Goal: Task Accomplishment & Management: Use online tool/utility

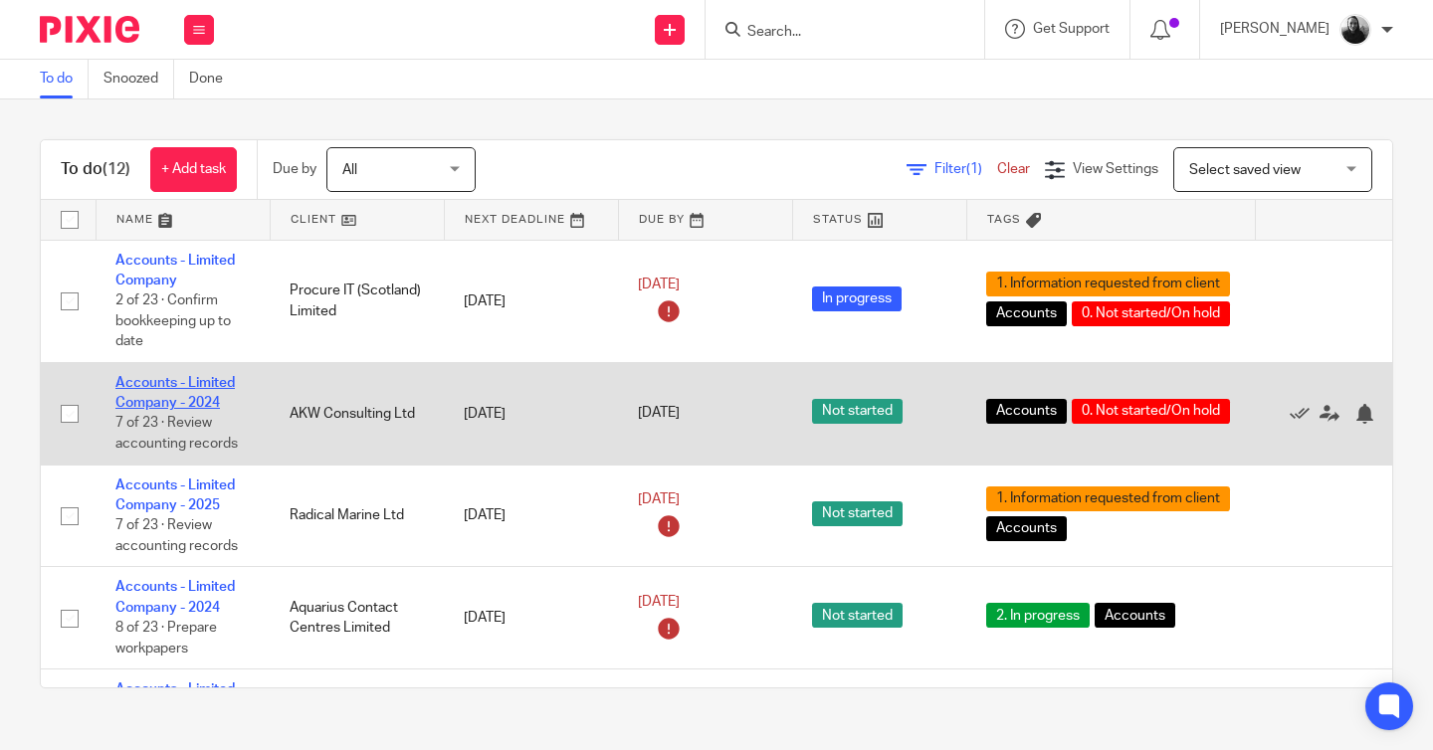
click at [150, 390] on link "Accounts - Limited Company - 2024" at bounding box center [174, 393] width 119 height 34
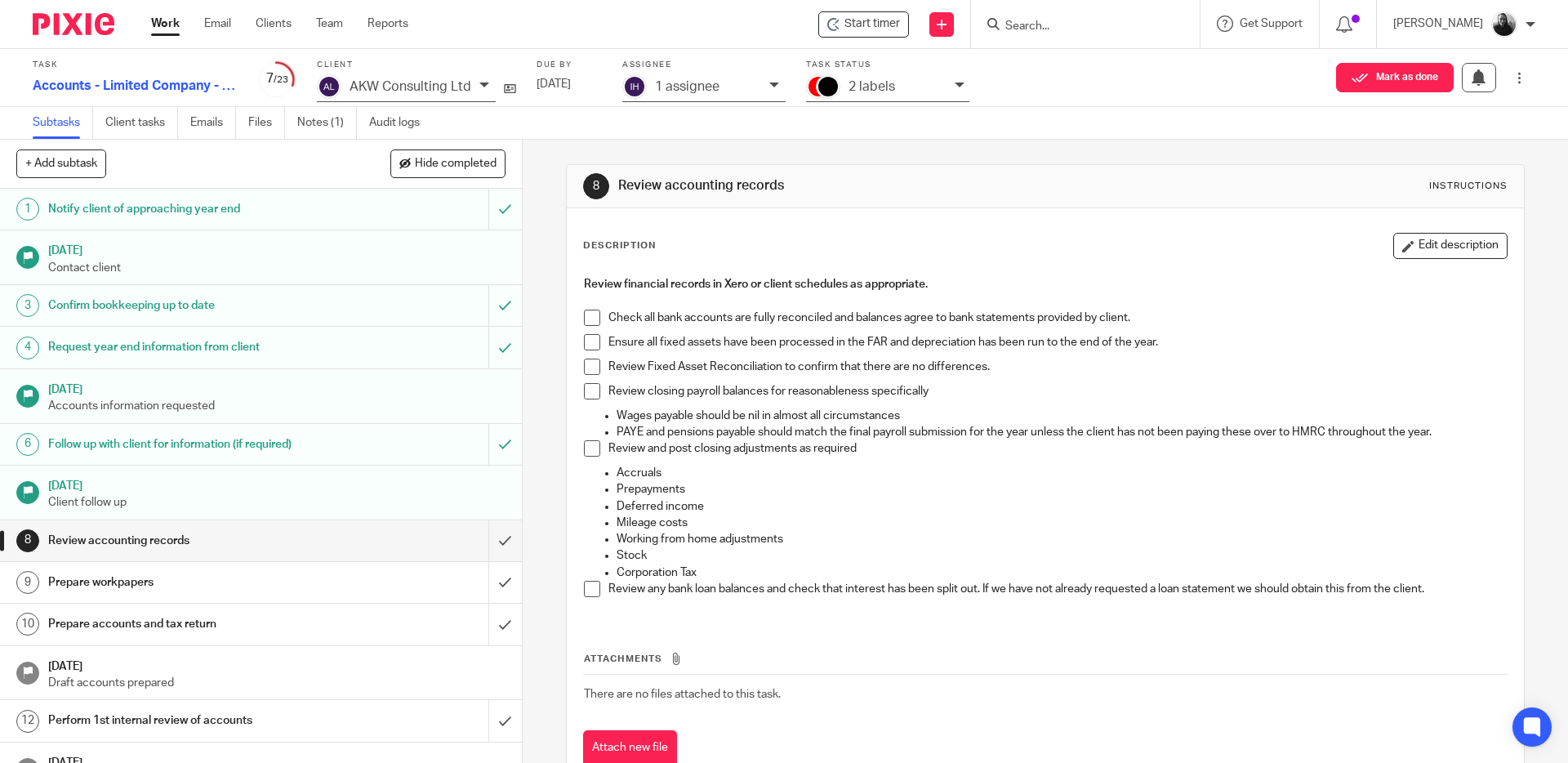
click at [589, 317] on span at bounding box center [592, 318] width 16 height 16
click at [588, 341] on span at bounding box center [592, 342] width 16 height 16
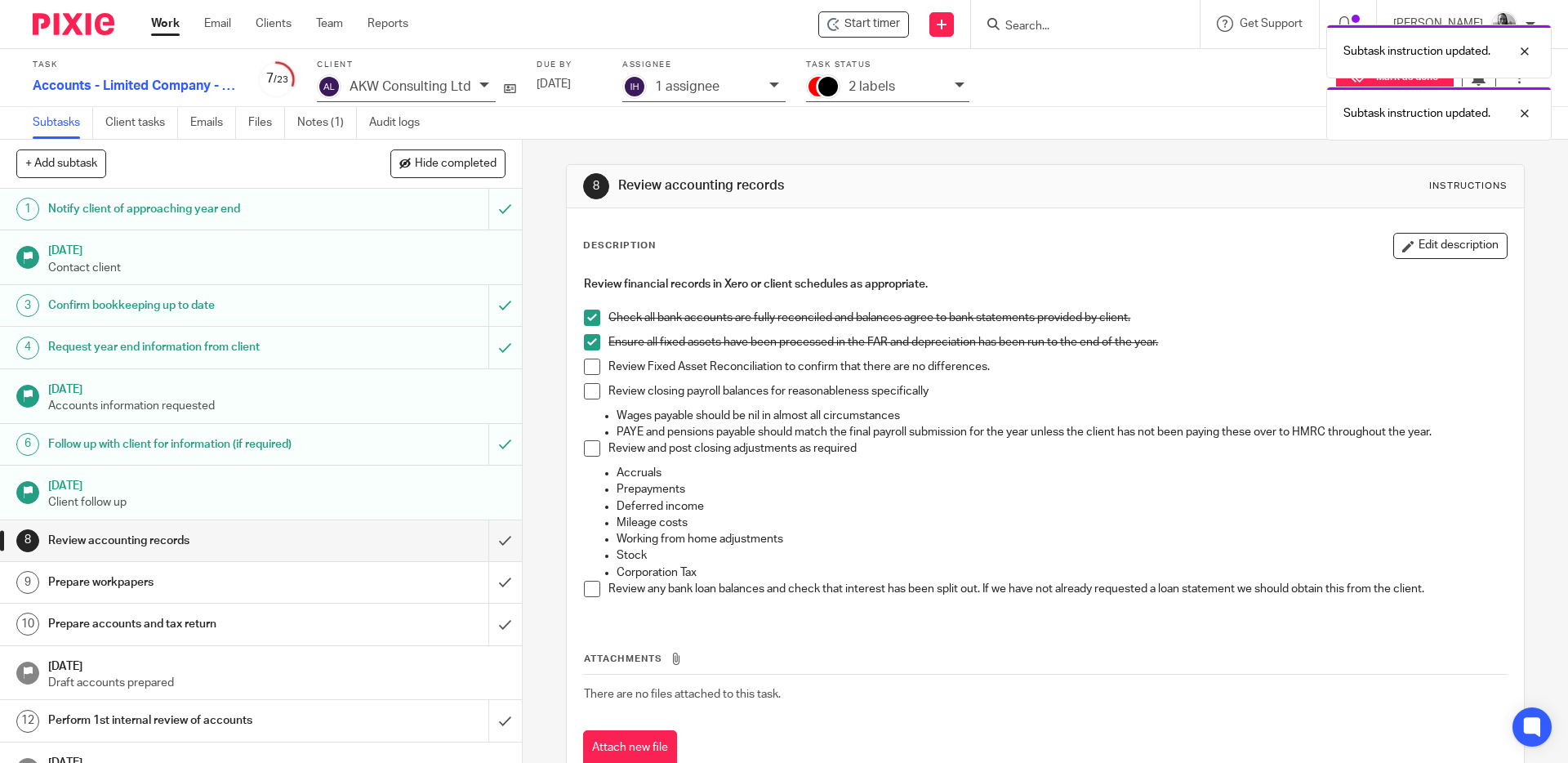
click at [584, 364] on span at bounding box center [592, 367] width 16 height 16
click at [586, 393] on span at bounding box center [592, 392] width 16 height 16
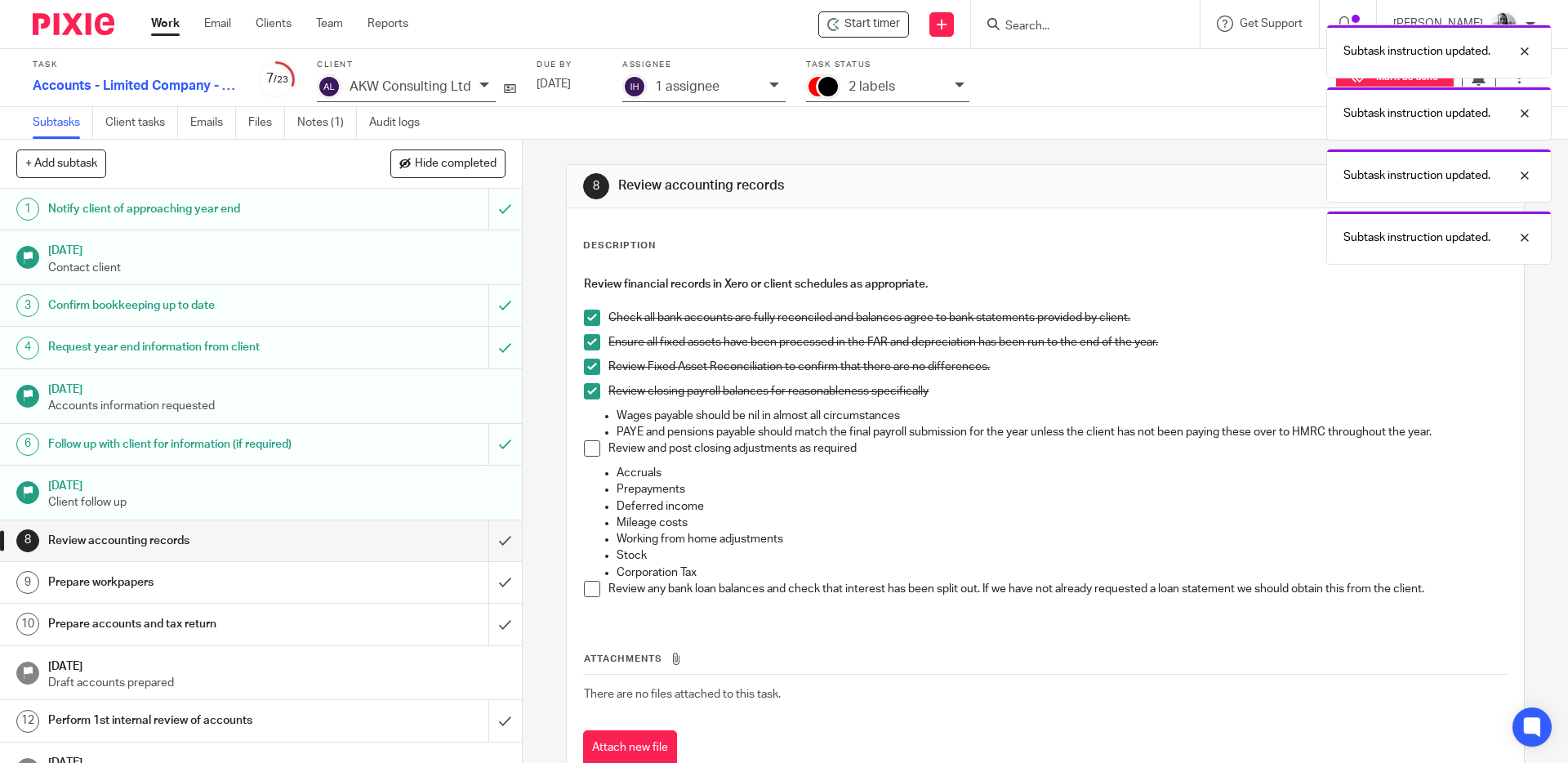
click at [589, 452] on span at bounding box center [592, 448] width 16 height 16
click at [585, 589] on span at bounding box center [592, 589] width 16 height 16
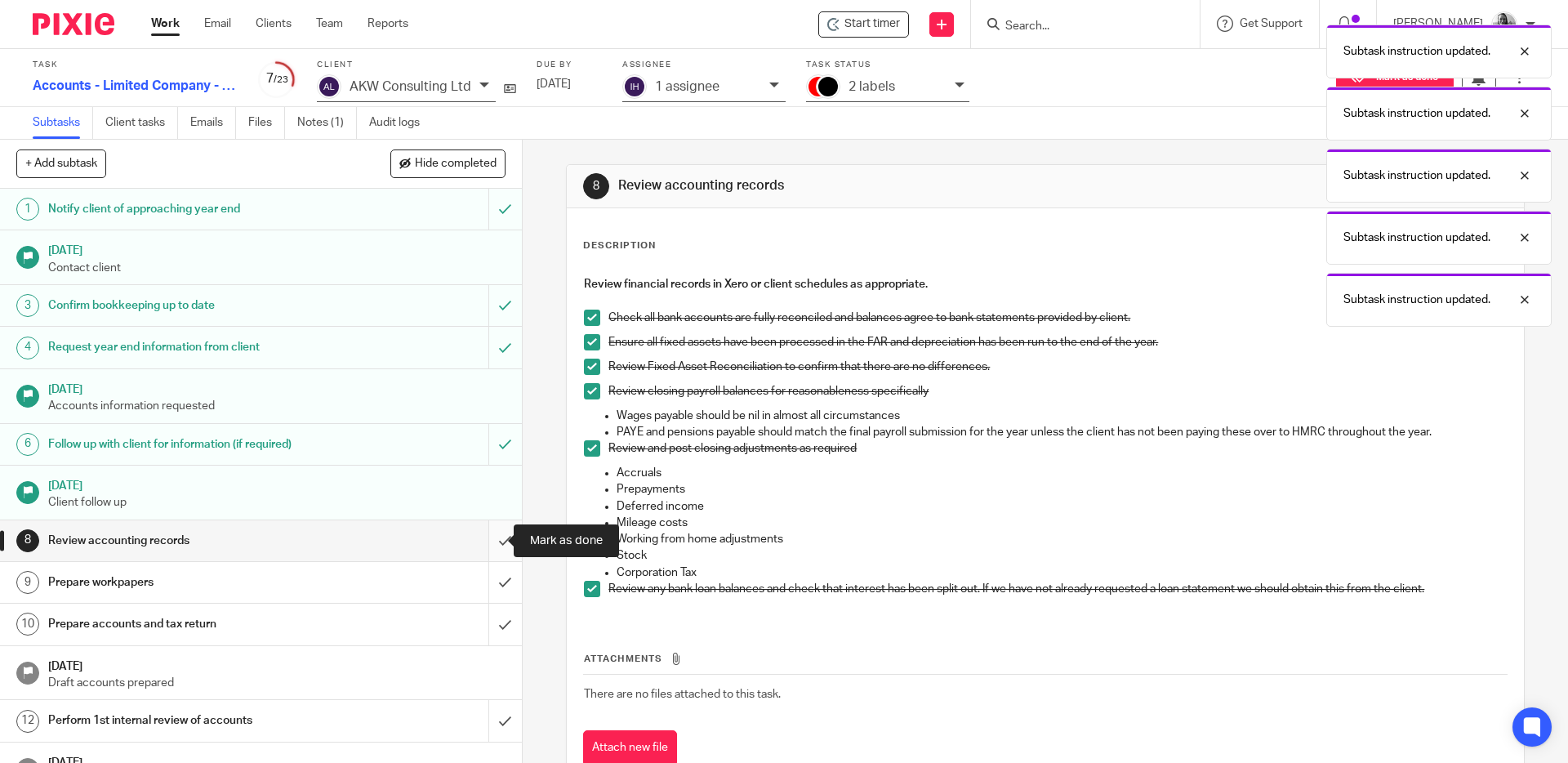
click at [488, 540] on input "submit" at bounding box center [261, 541] width 522 height 41
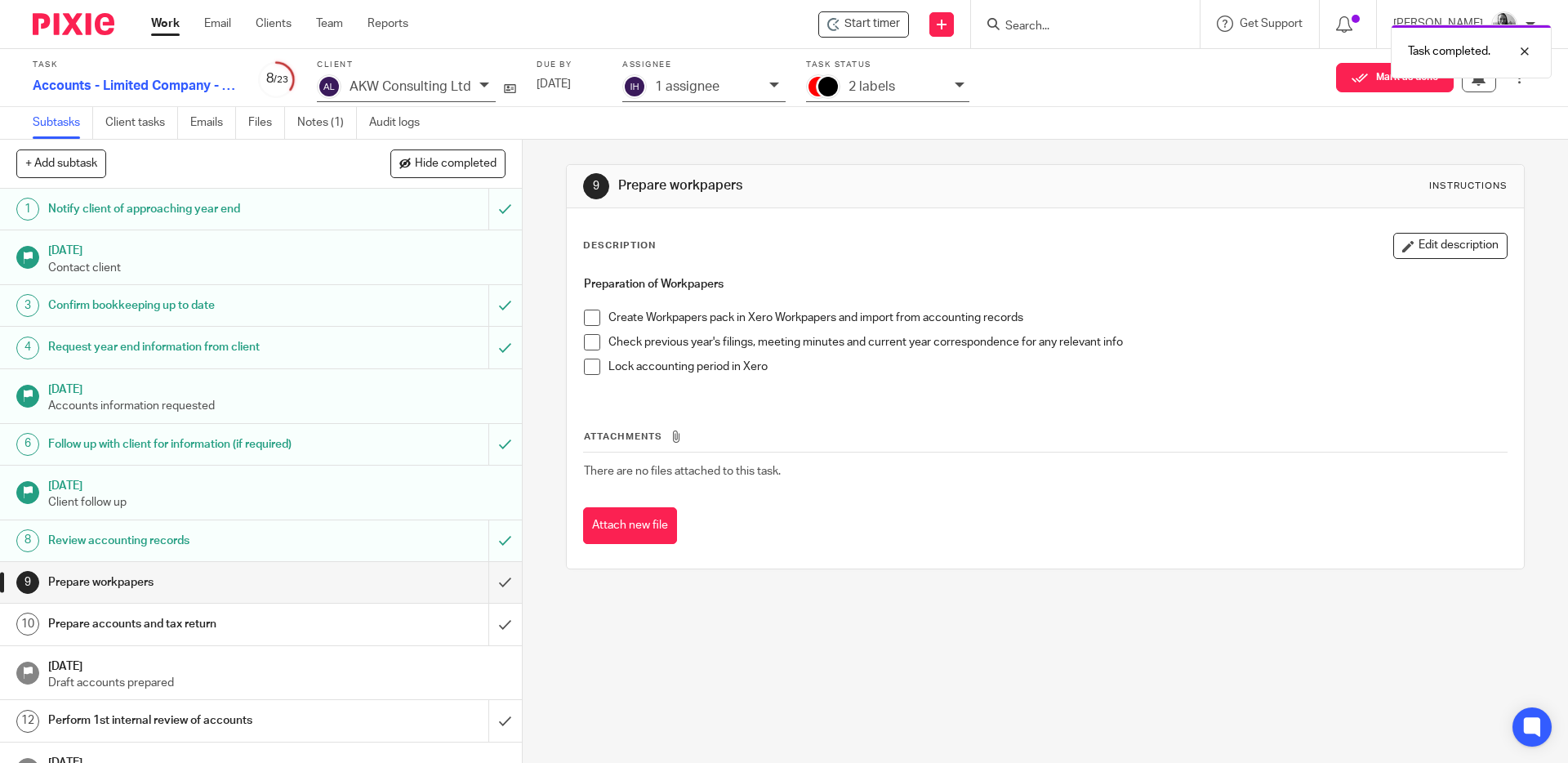
click at [593, 317] on span at bounding box center [592, 318] width 16 height 16
click at [586, 347] on span at bounding box center [592, 342] width 16 height 16
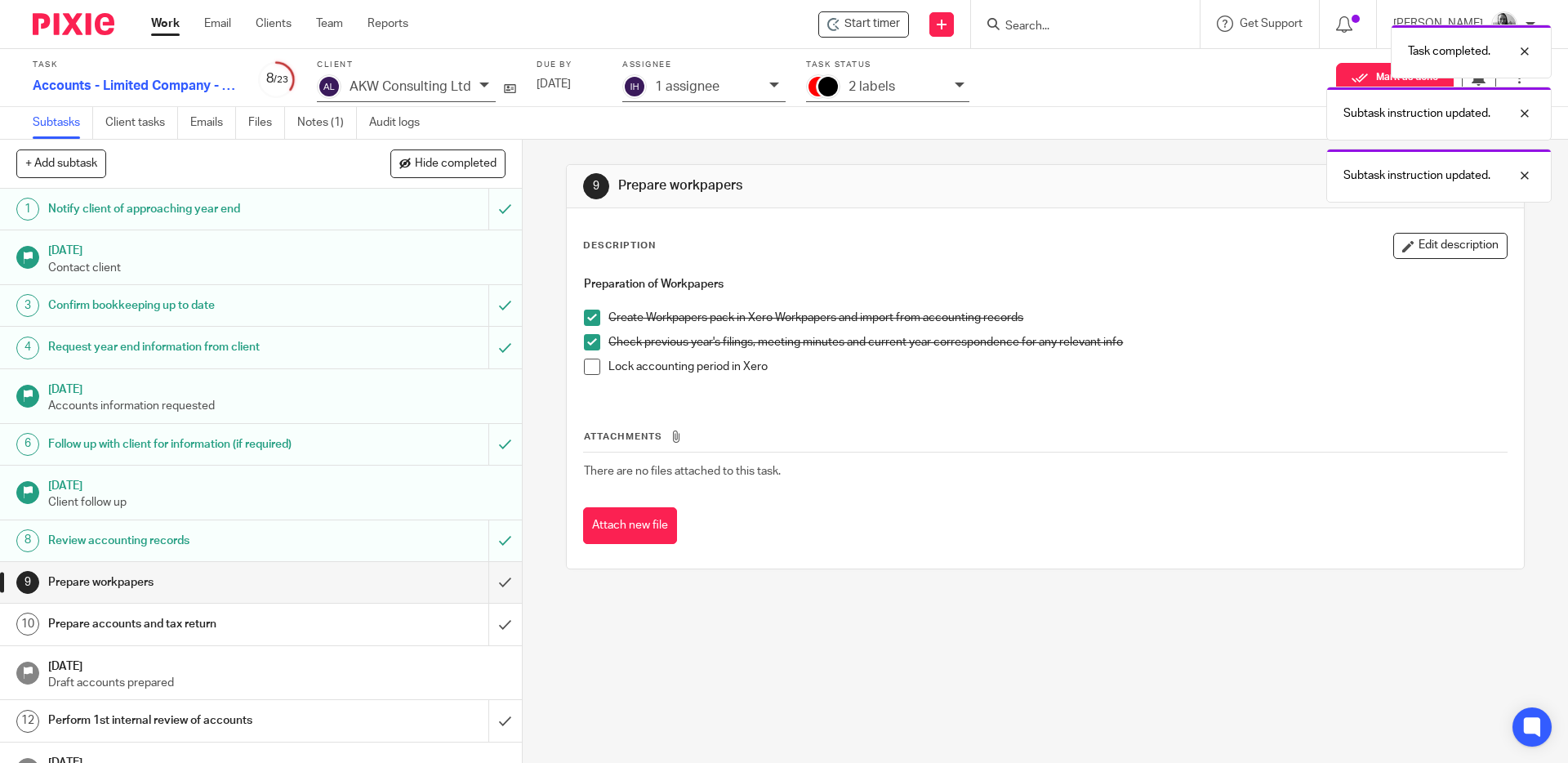
click at [586, 364] on span at bounding box center [592, 367] width 16 height 16
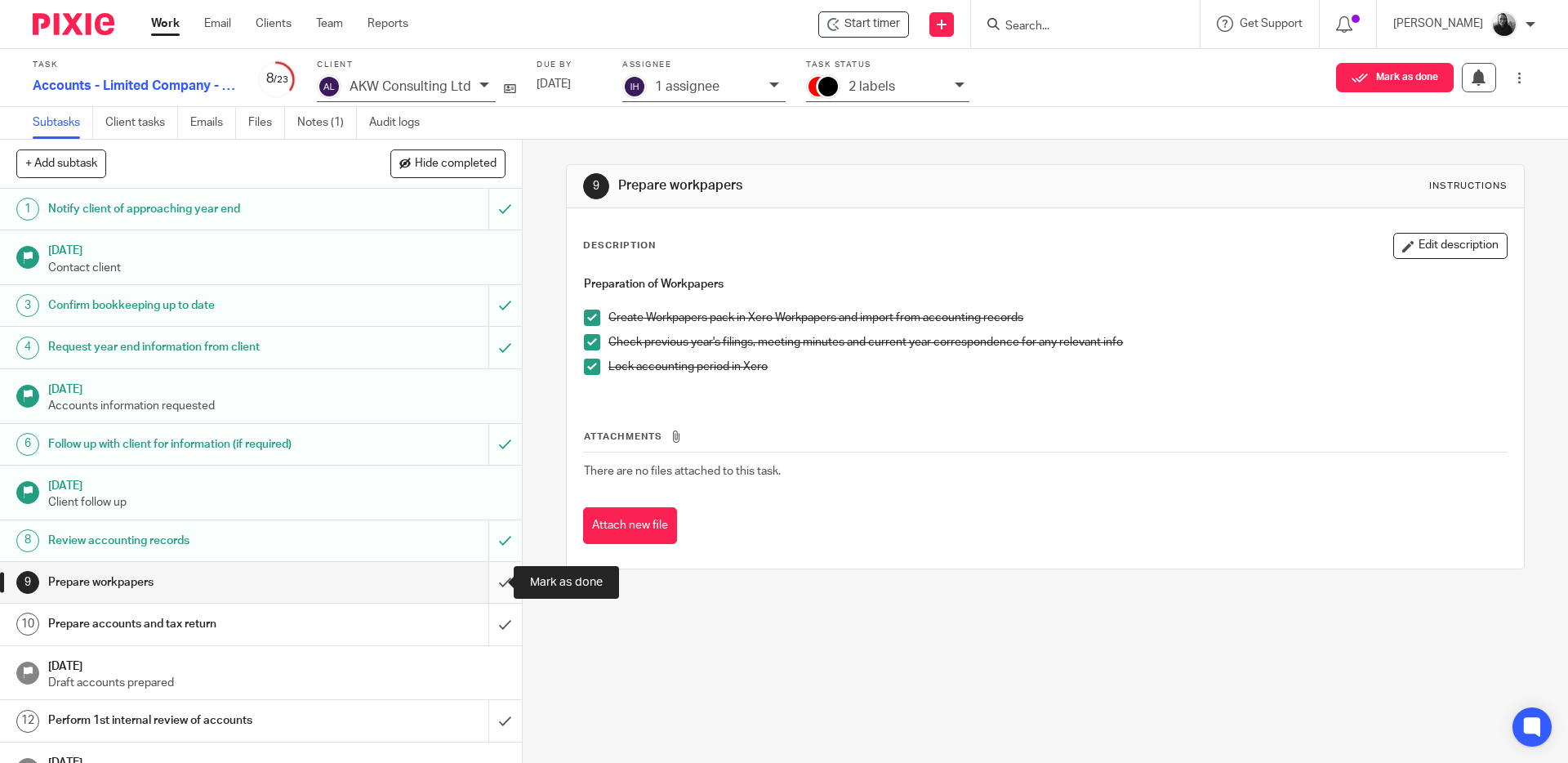
click at [492, 577] on input "submit" at bounding box center [261, 582] width 522 height 41
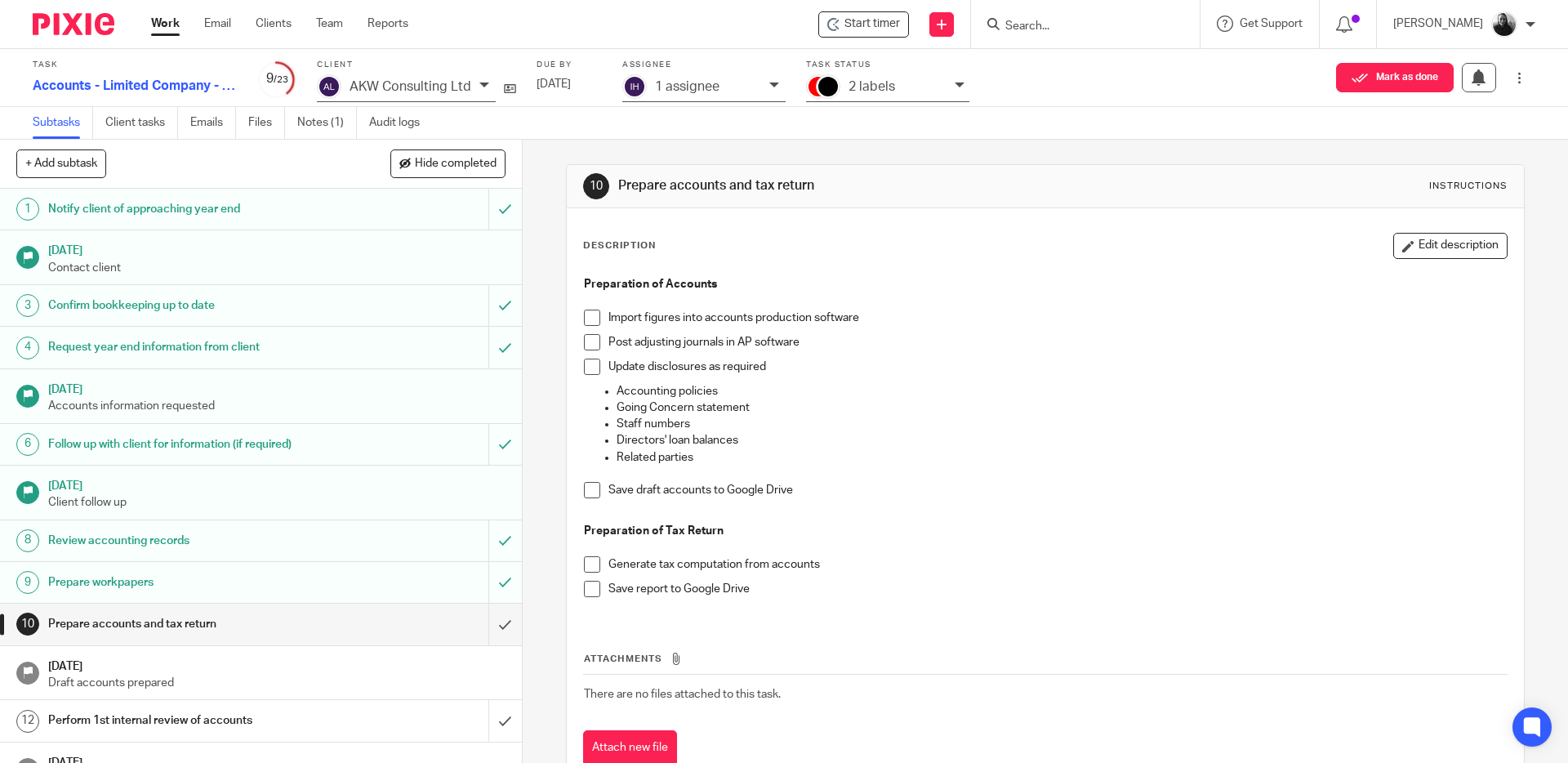
click at [594, 314] on span at bounding box center [592, 318] width 16 height 16
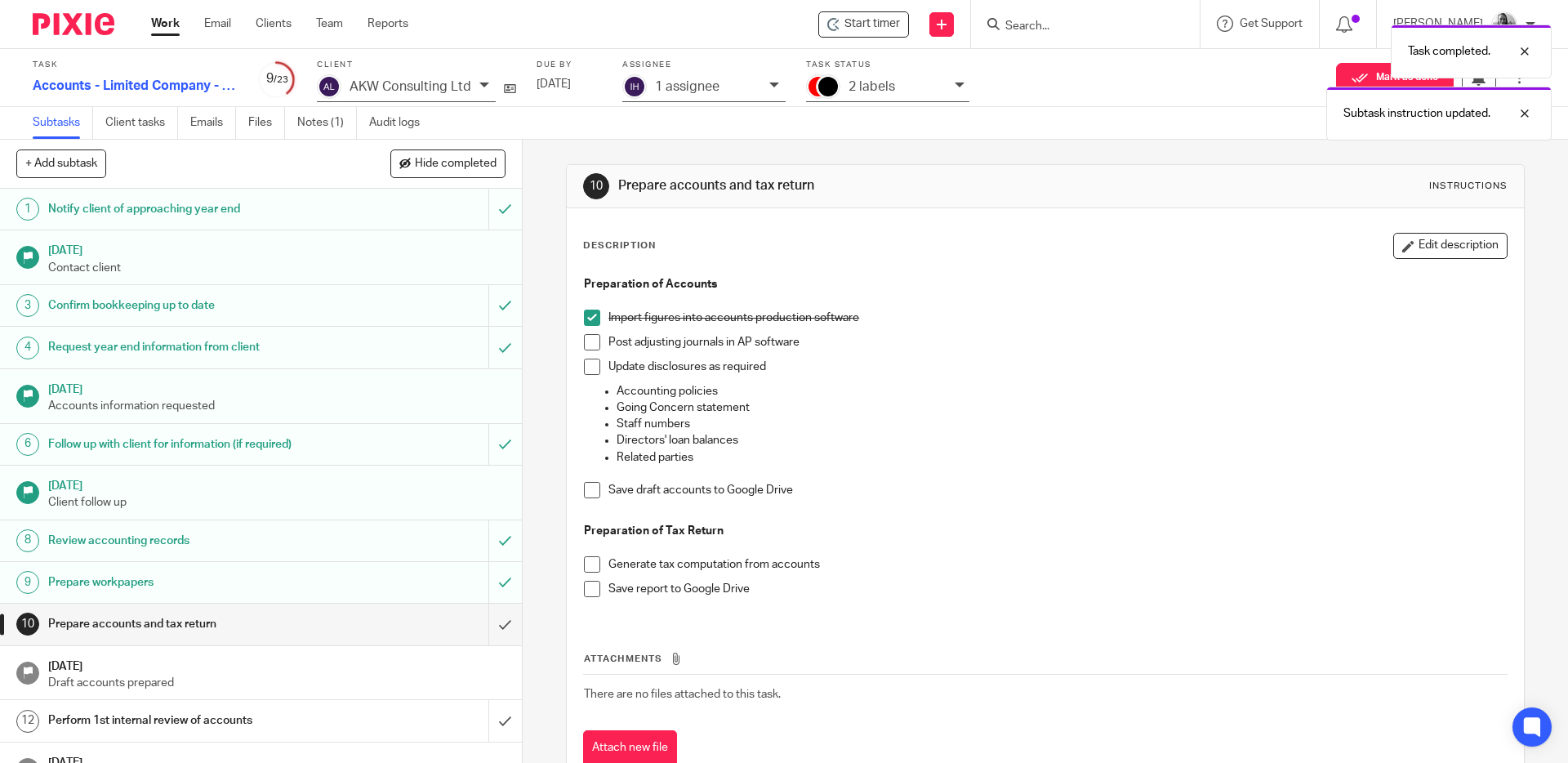
click at [590, 338] on span at bounding box center [592, 342] width 16 height 16
click at [594, 368] on span at bounding box center [592, 367] width 16 height 16
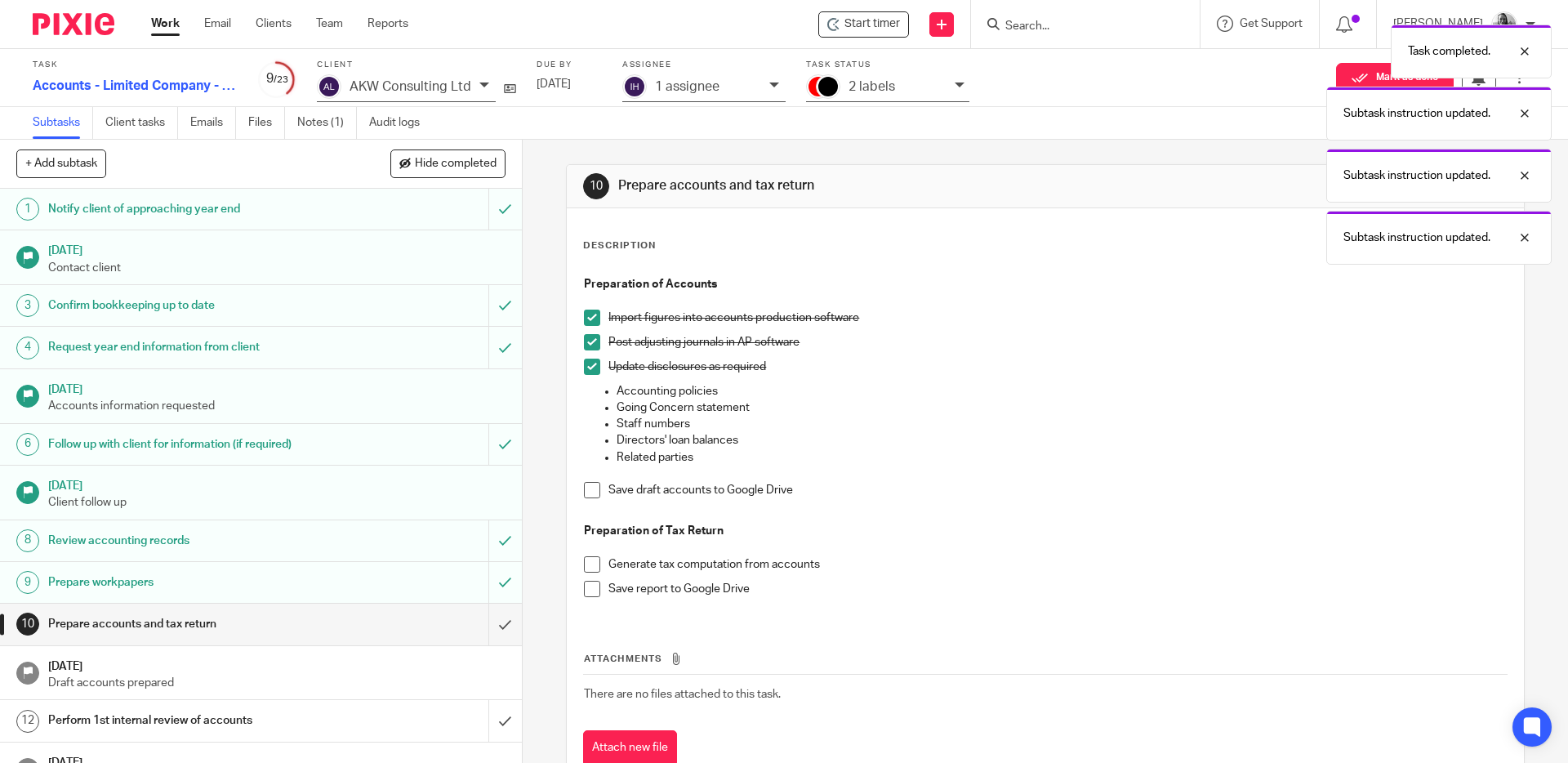
click at [588, 490] on span at bounding box center [592, 490] width 16 height 16
click at [589, 562] on span at bounding box center [592, 564] width 16 height 16
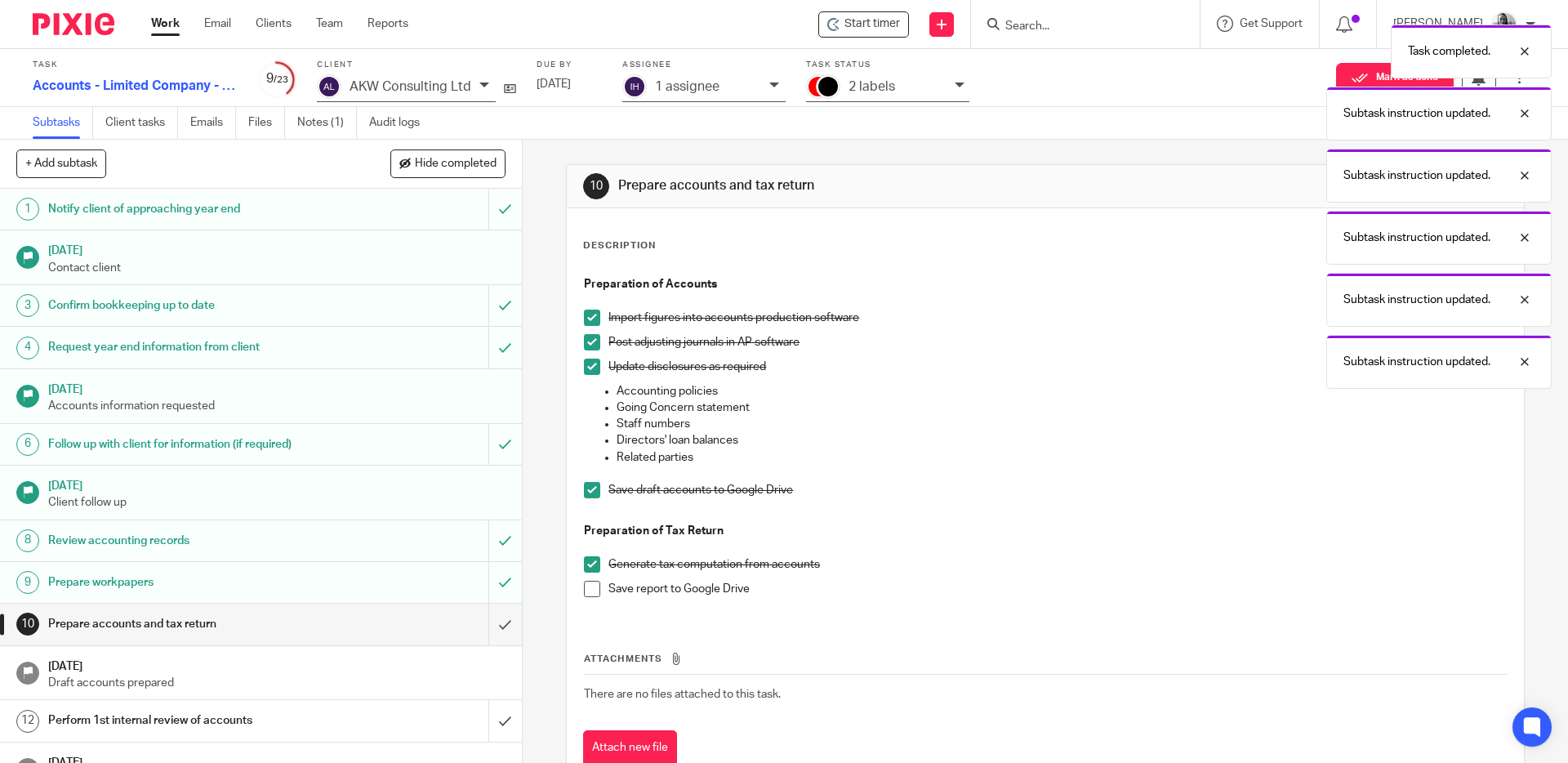
drag, startPoint x: 589, startPoint y: 584, endPoint x: 594, endPoint y: 577, distance: 8.6
click at [589, 584] on span at bounding box center [592, 589] width 16 height 16
click at [482, 628] on input "submit" at bounding box center [261, 624] width 522 height 41
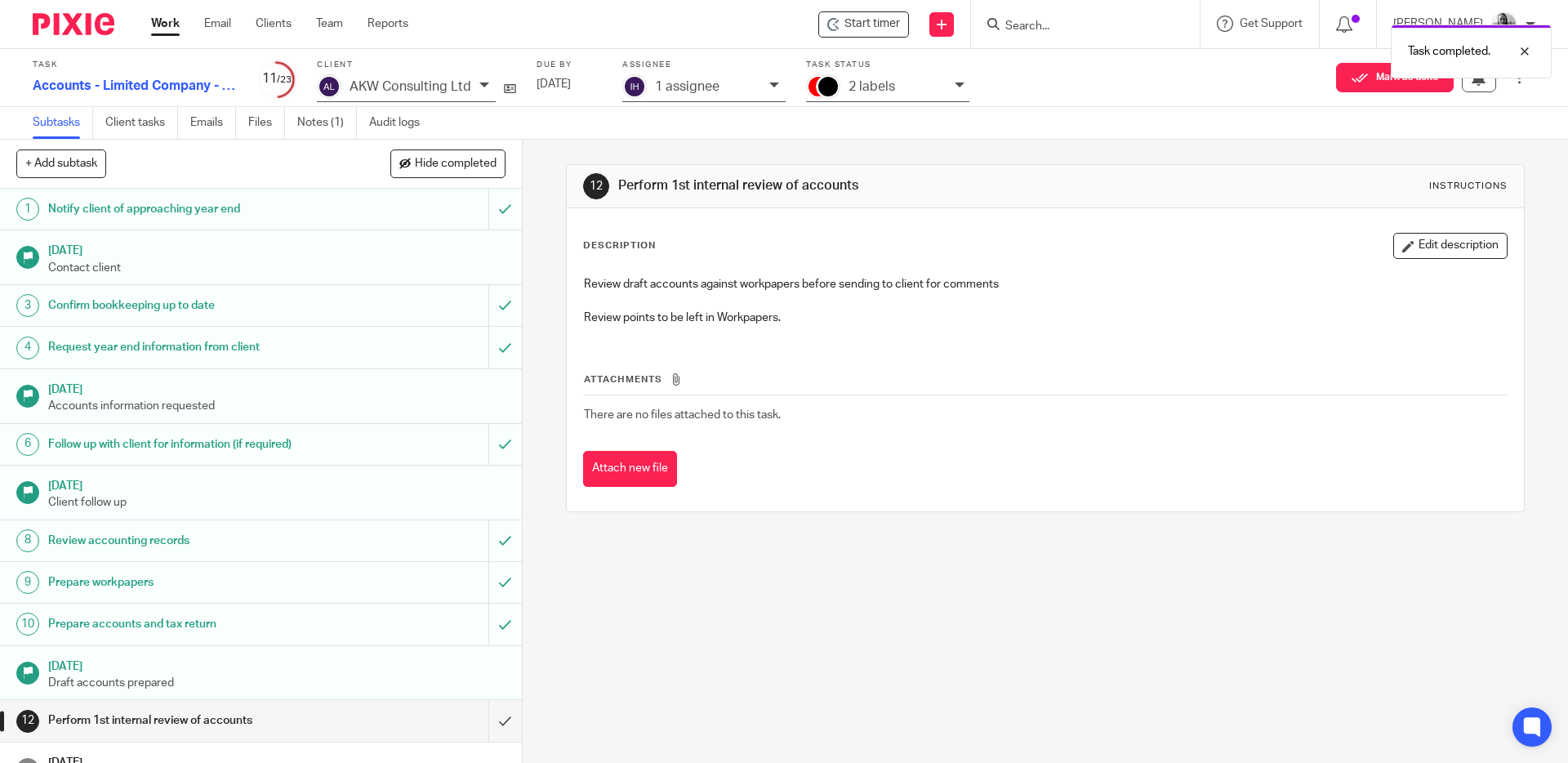
click at [773, 81] on icon at bounding box center [774, 85] width 10 height 10
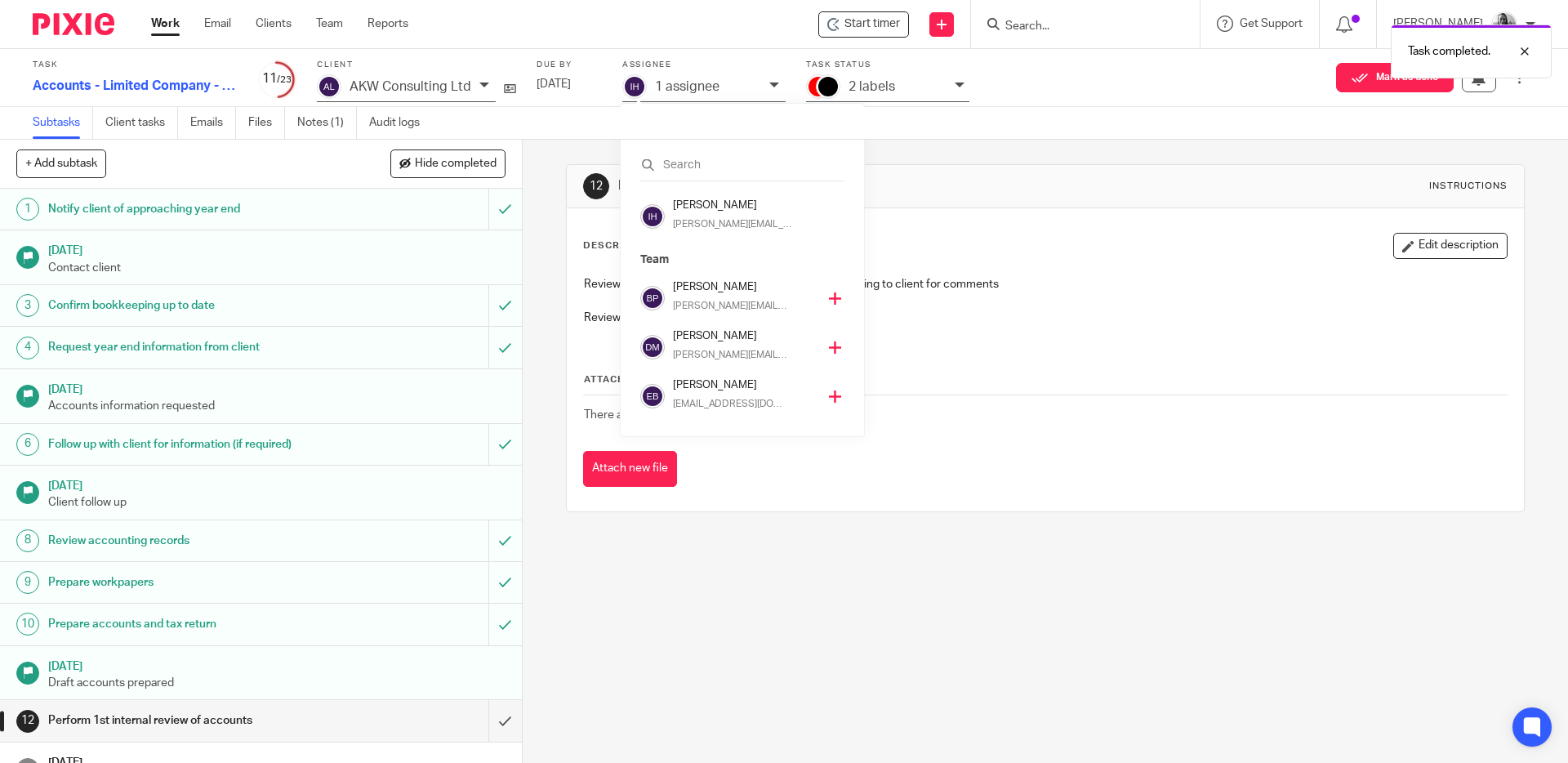
click at [829, 299] on icon at bounding box center [835, 298] width 12 height 12
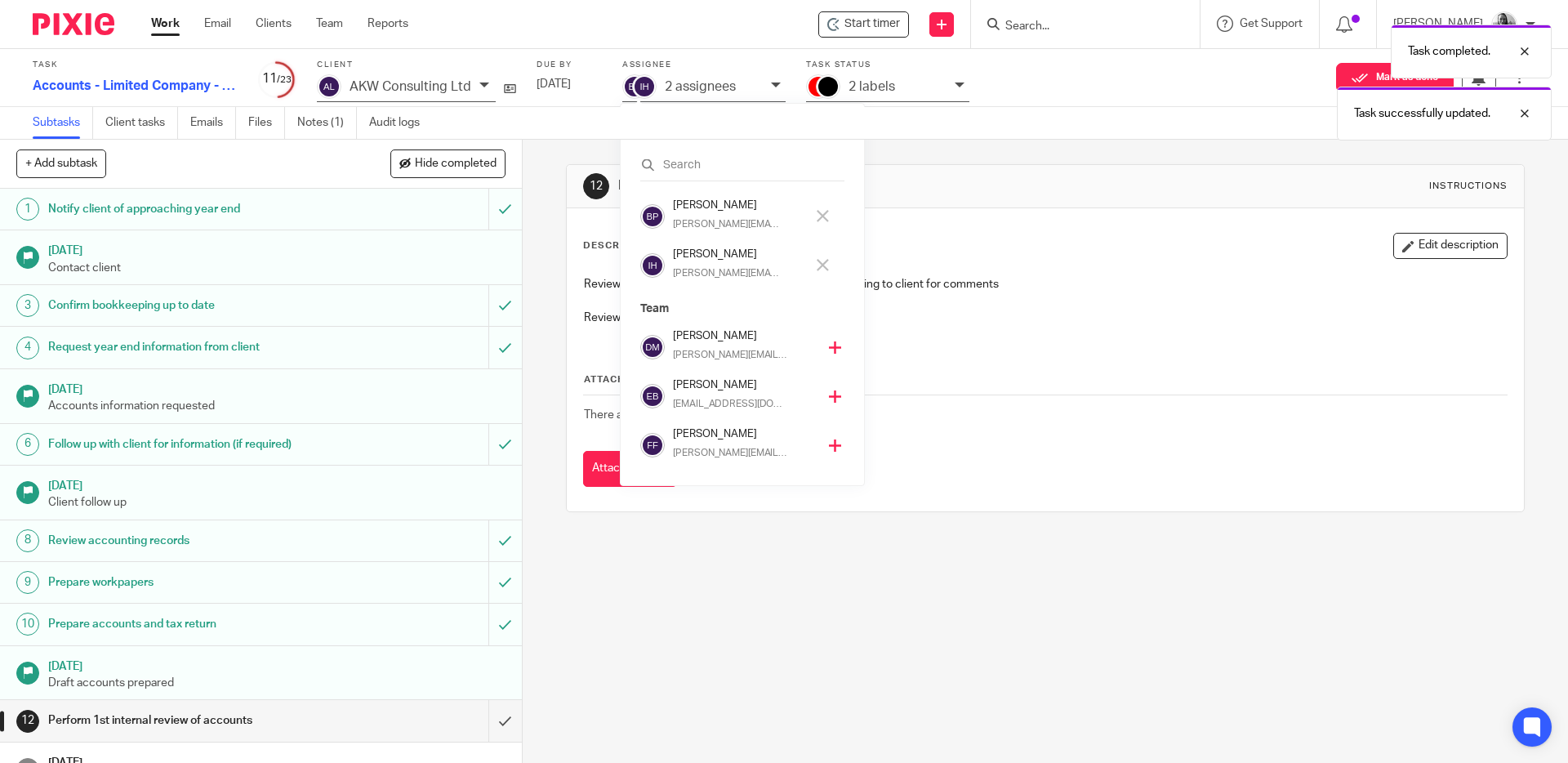
click at [821, 267] on icon at bounding box center [823, 264] width 12 height 12
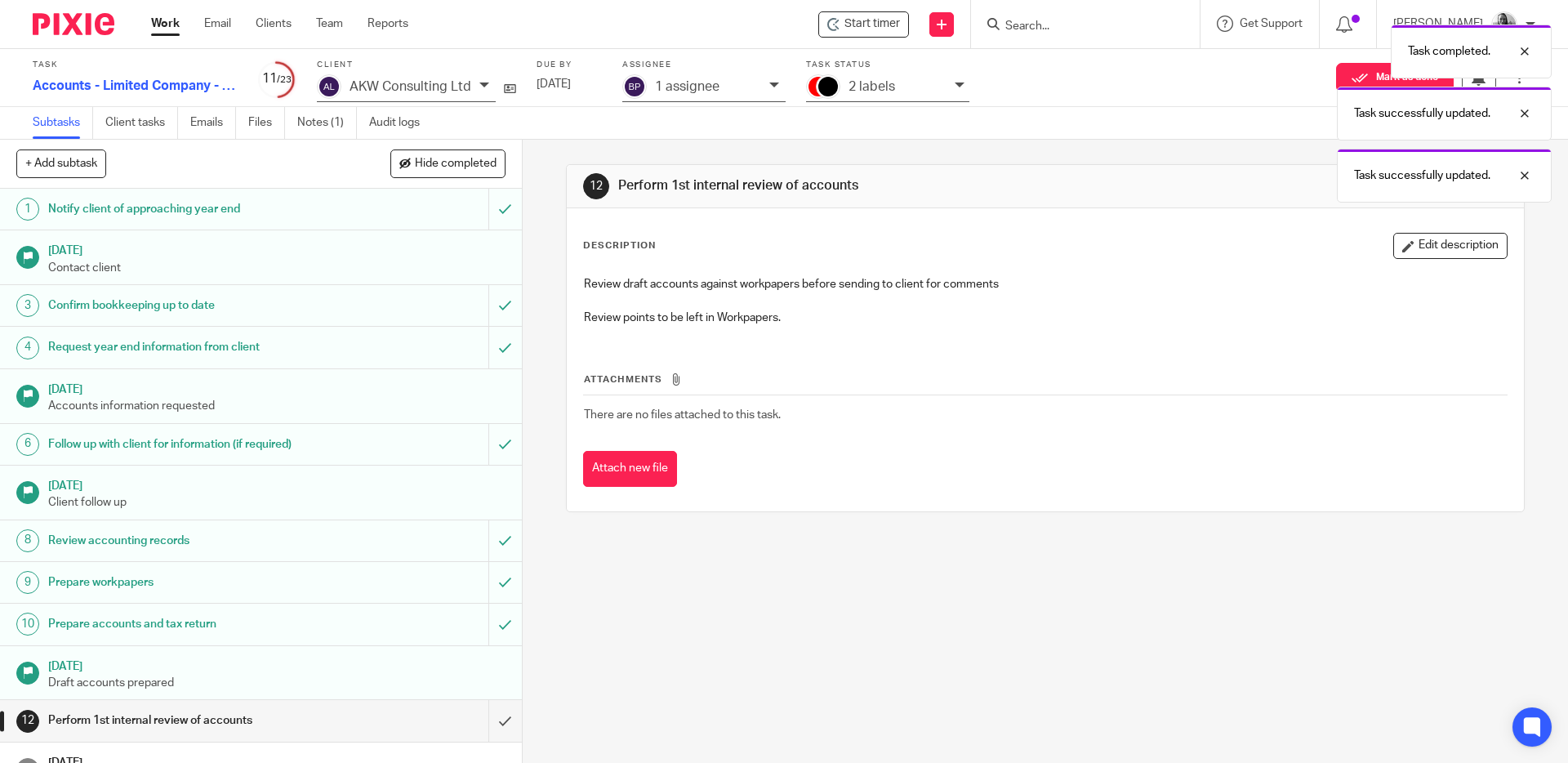
click at [961, 80] on div "Task completed. Task successfully updated. Task successfully updated." at bounding box center [1167, 109] width 768 height 186
click at [957, 84] on div "Task completed. Task successfully updated. Task successfully updated." at bounding box center [1167, 109] width 768 height 186
click at [958, 85] on div "Task successfully updated. Task successfully updated." at bounding box center [1167, 78] width 768 height 124
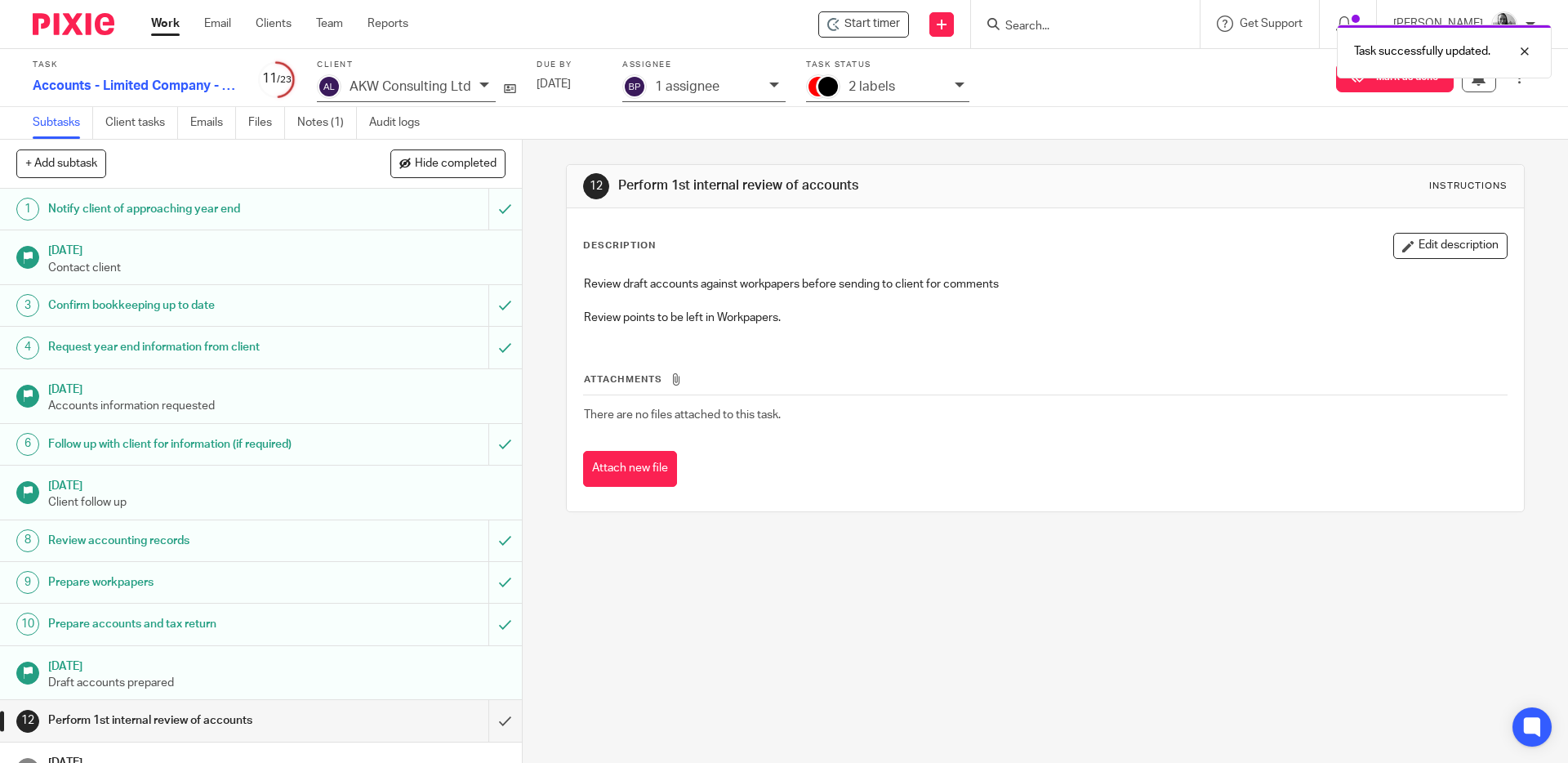
click at [958, 85] on icon at bounding box center [960, 85] width 10 height 10
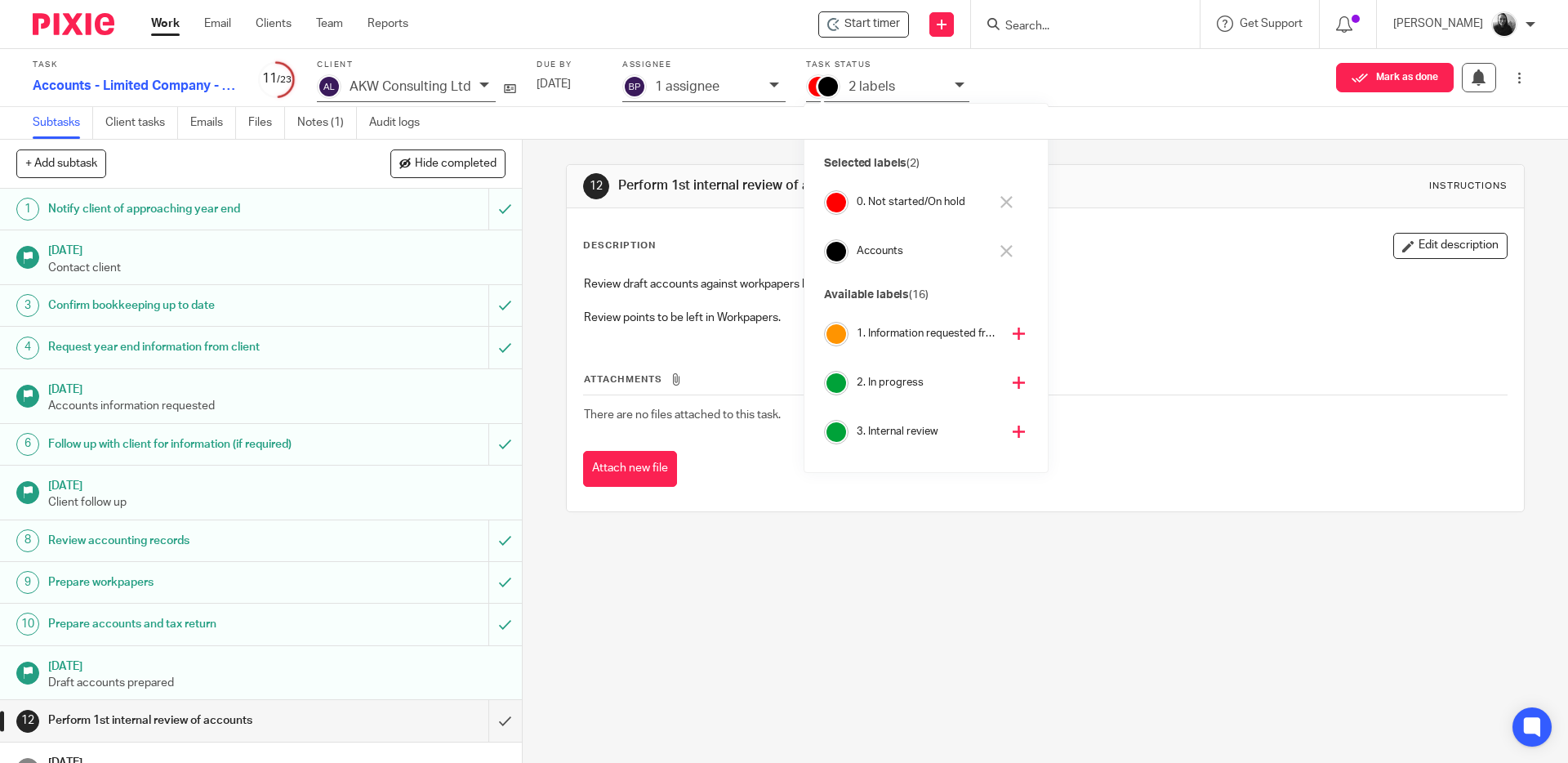
click at [1013, 433] on icon at bounding box center [1019, 431] width 12 height 12
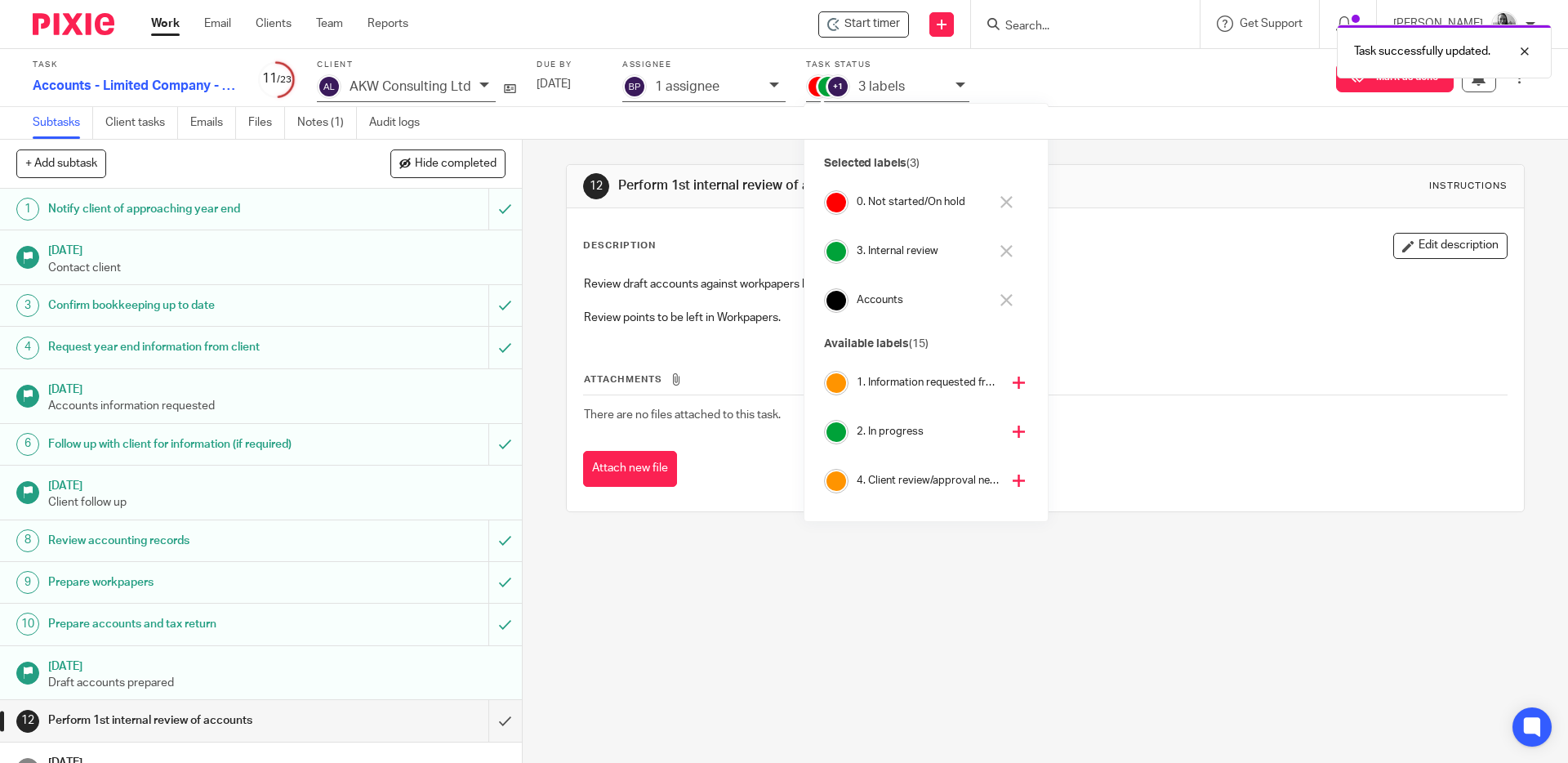
click at [1006, 204] on icon at bounding box center [1006, 202] width 12 height 12
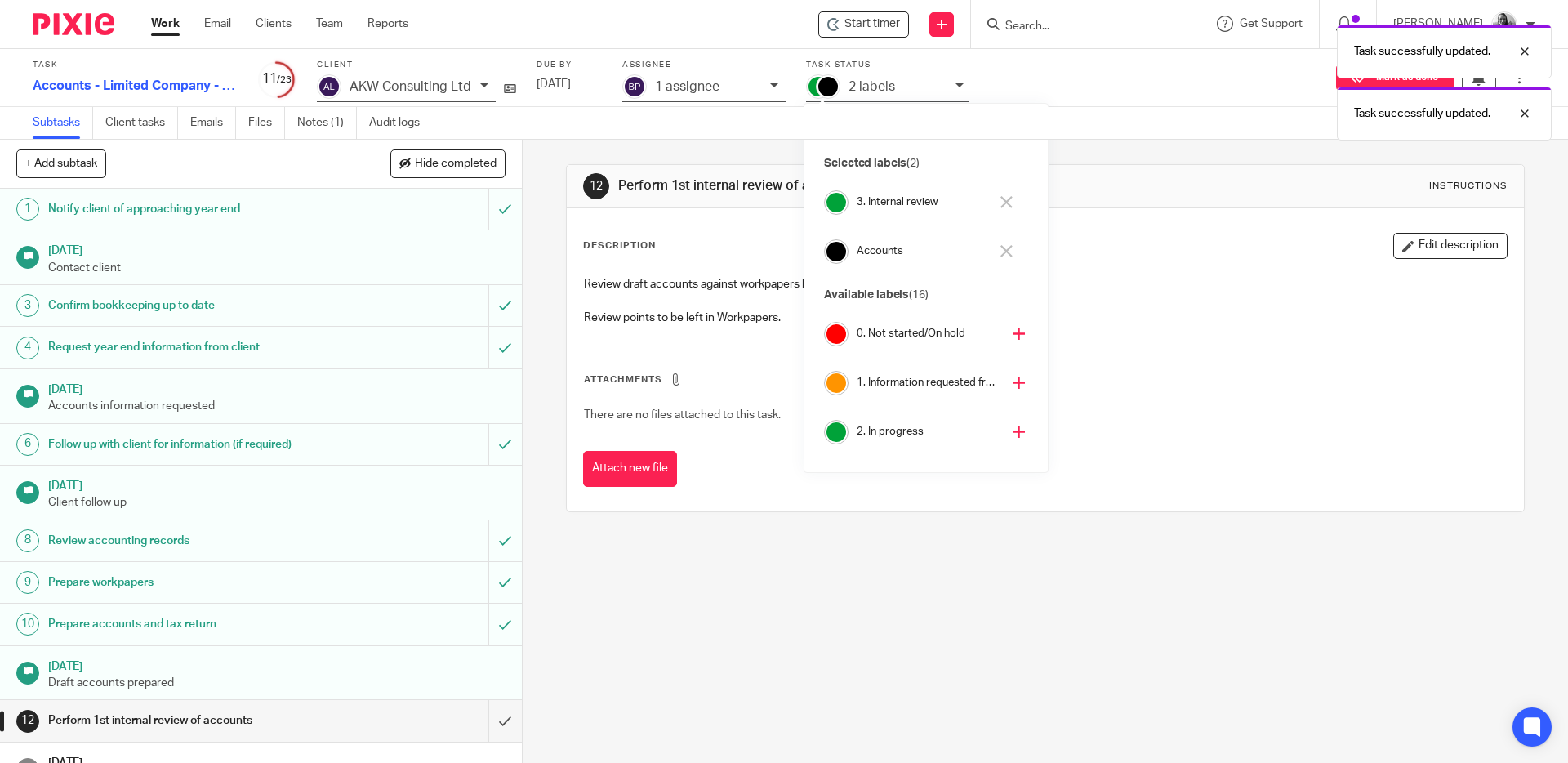
click at [536, 159] on div "12 Perform 1st internal review of accounts Instructions Description Edit descri…" at bounding box center [1045, 451] width 1045 height 623
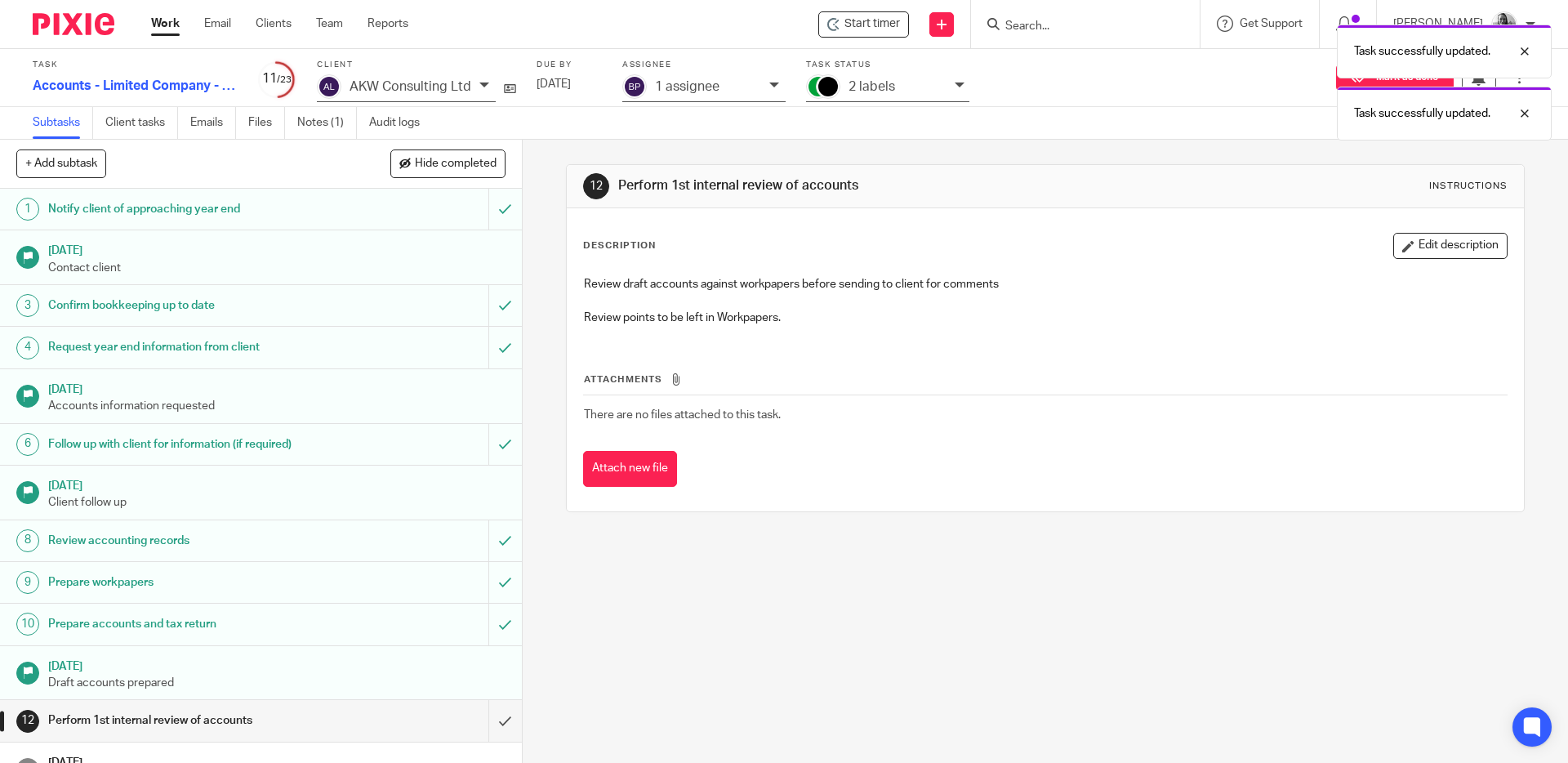
click at [60, 22] on img at bounding box center [73, 24] width 81 height 22
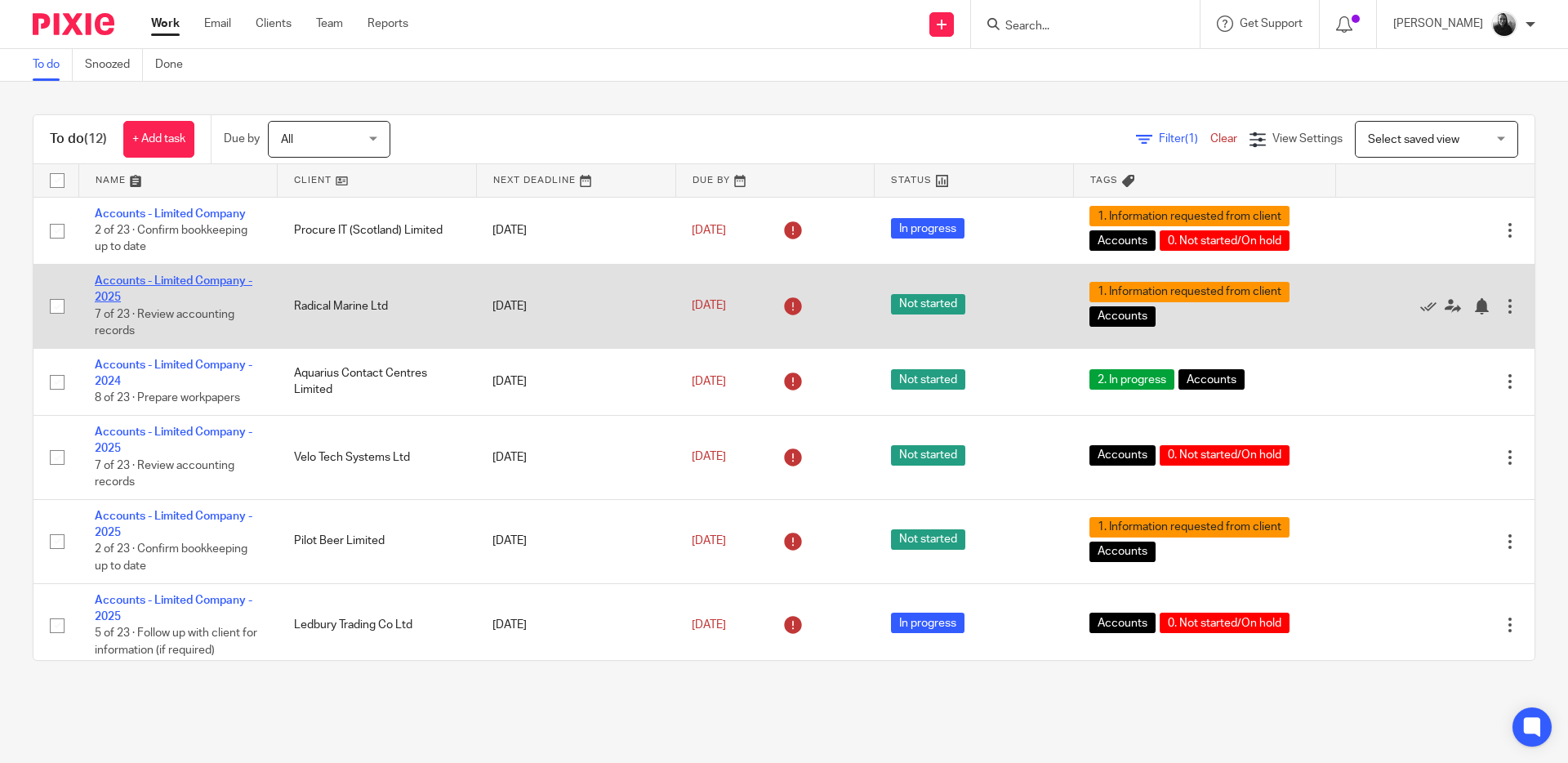
click at [202, 281] on link "Accounts - Limited Company - 2025" at bounding box center [173, 289] width 158 height 28
